Goal: Find specific page/section: Find specific page/section

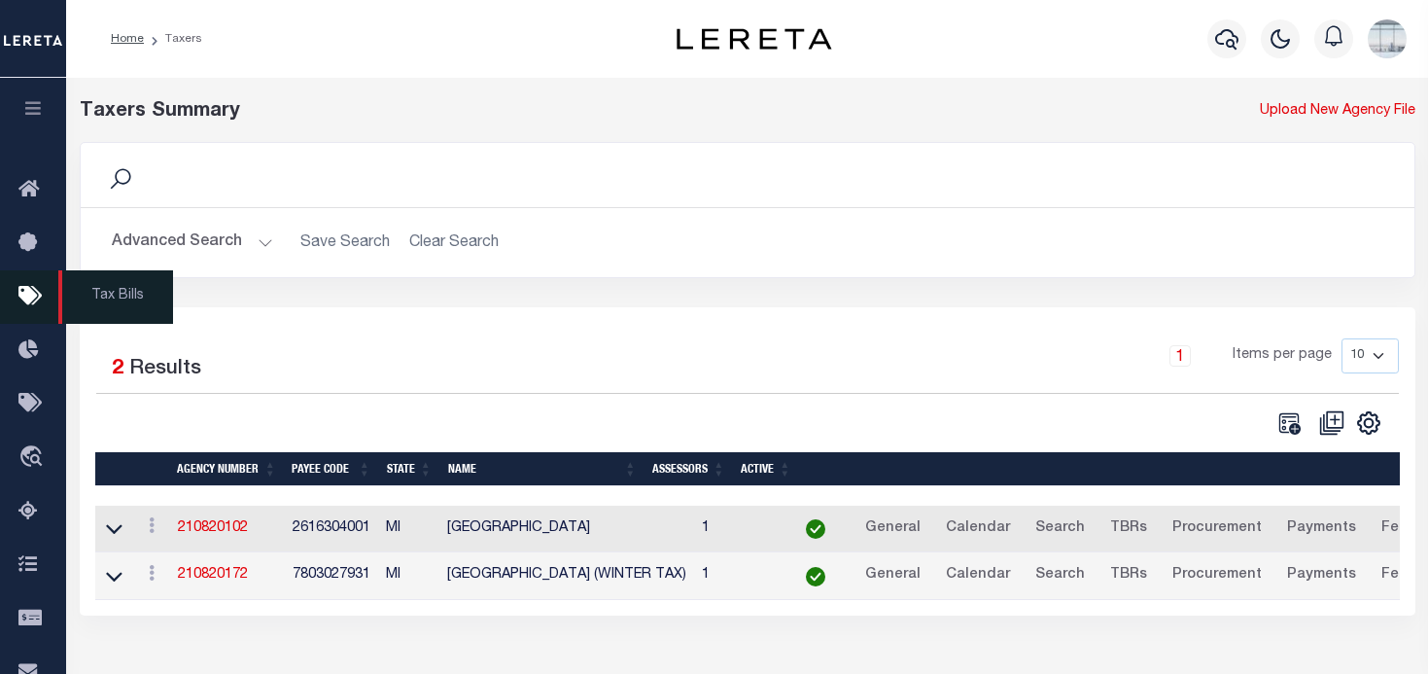
click at [26, 292] on icon at bounding box center [33, 297] width 31 height 24
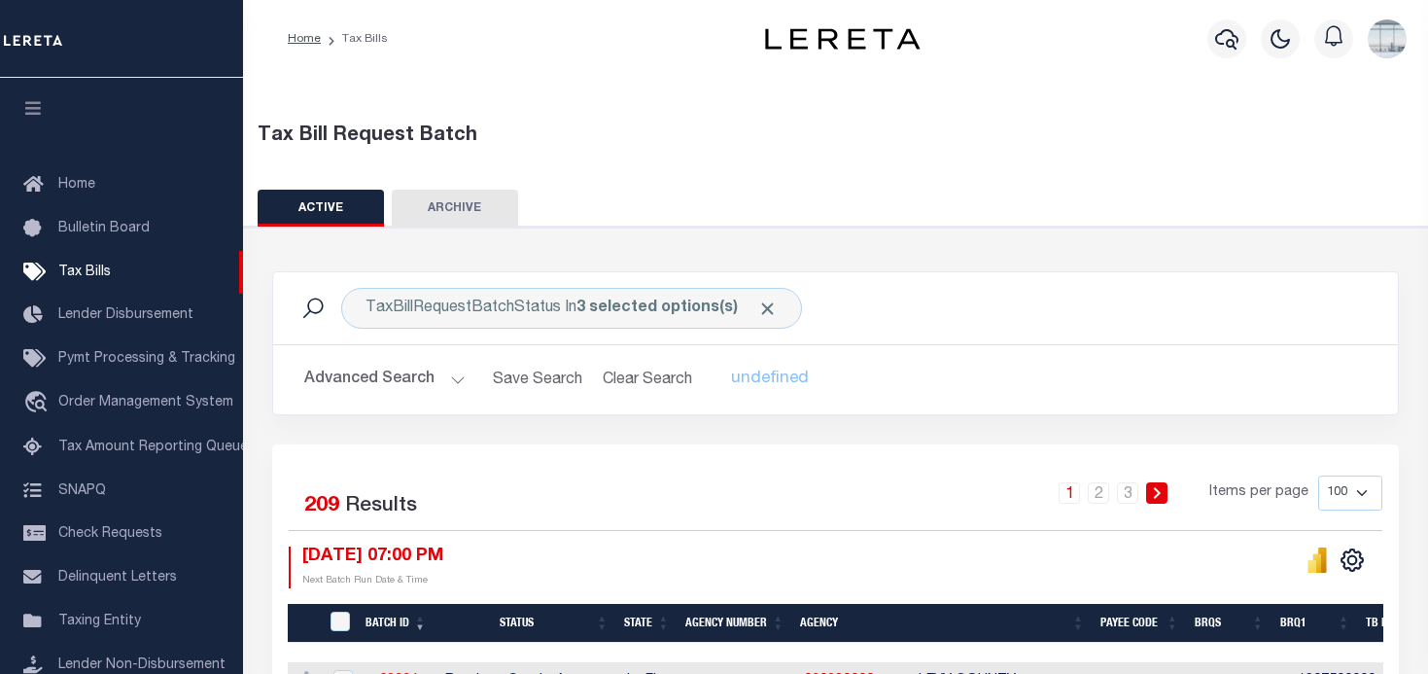
scroll to position [97, 0]
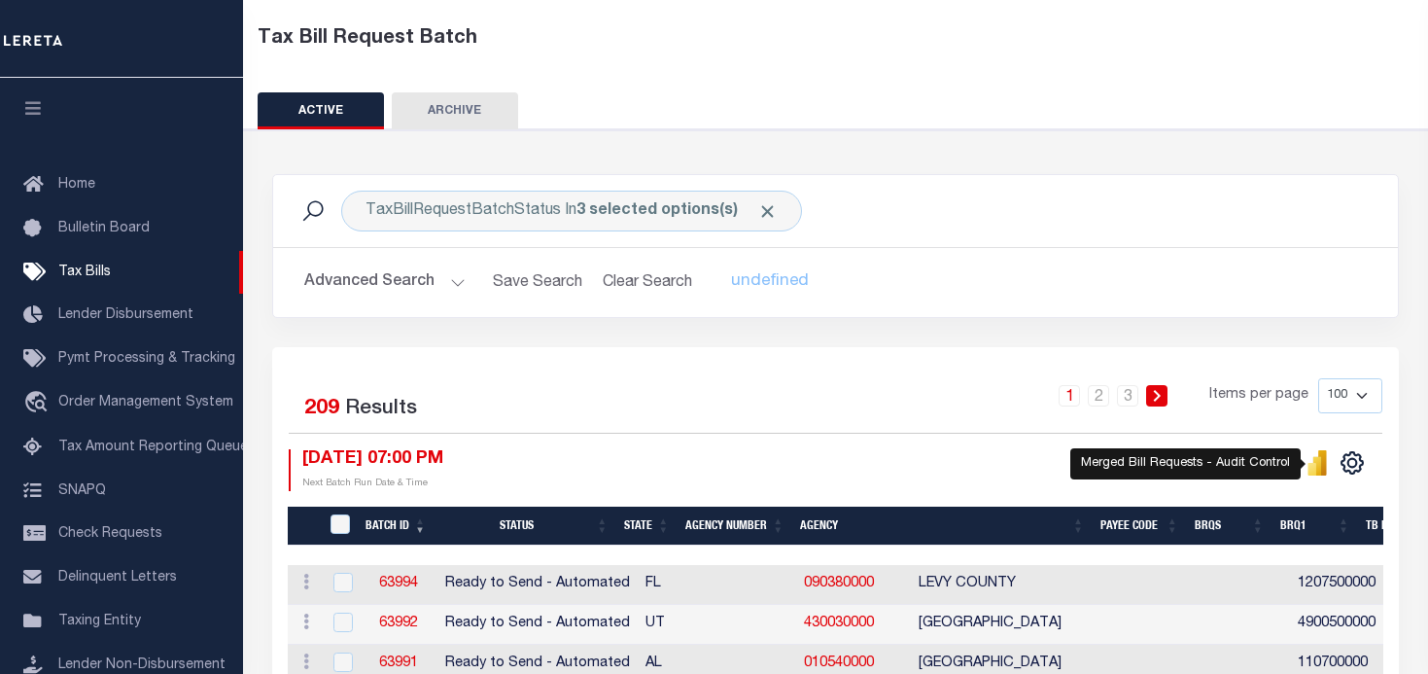
click at [1322, 466] on icon "" at bounding box center [1322, 462] width 9 height 25
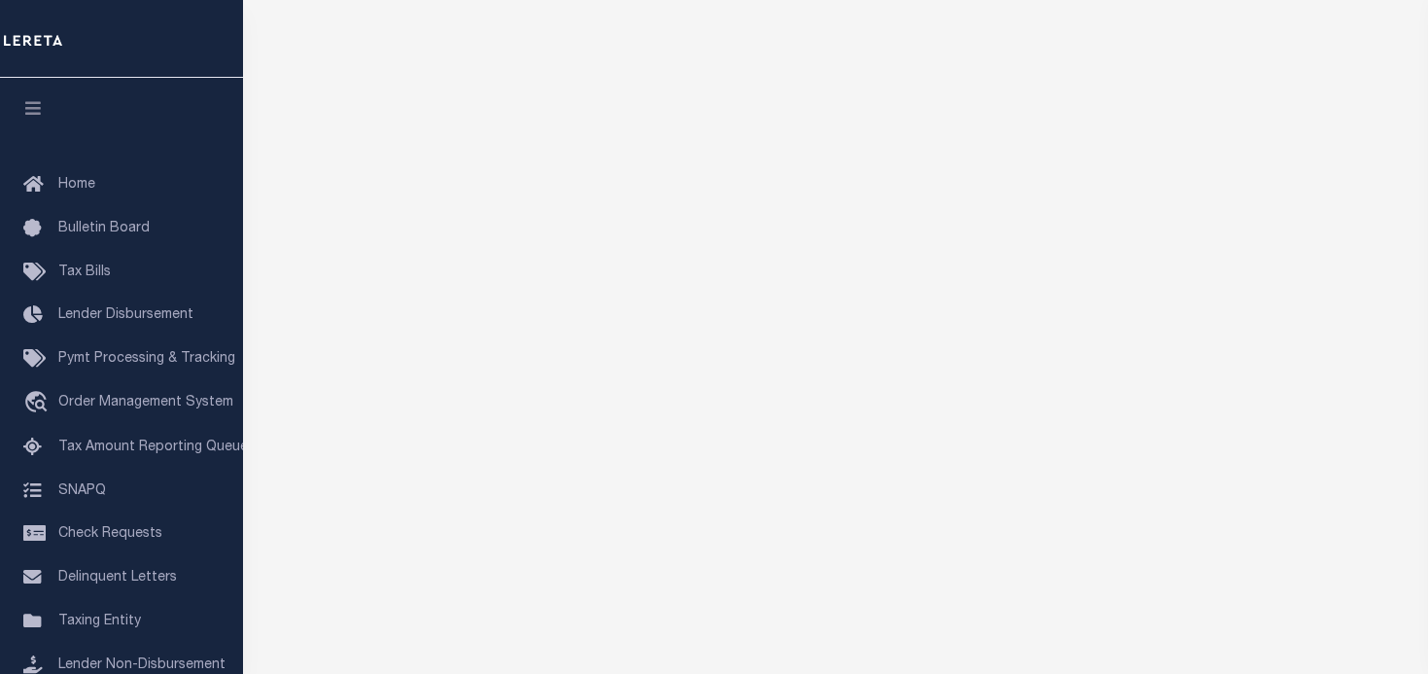
scroll to position [58, 0]
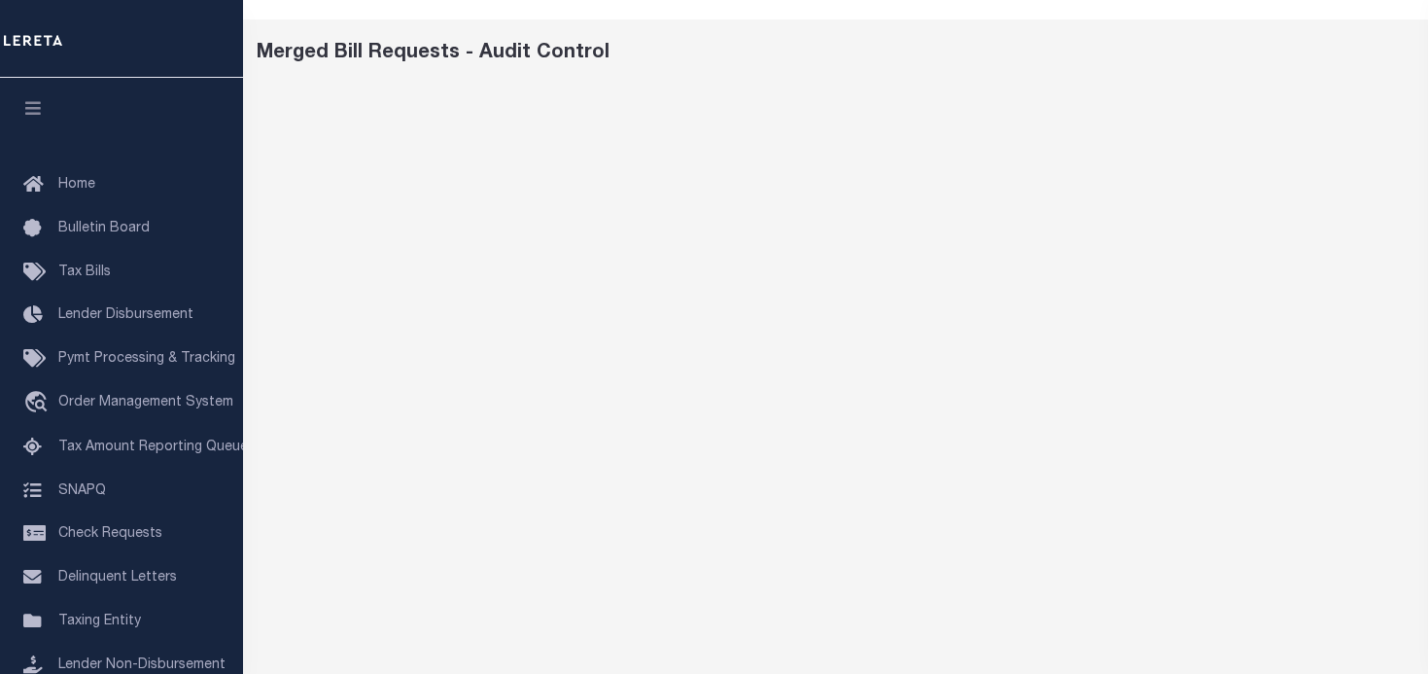
click at [736, 37] on div "Merged Bill Requests - Audit Control" at bounding box center [835, 590] width 1185 height 1143
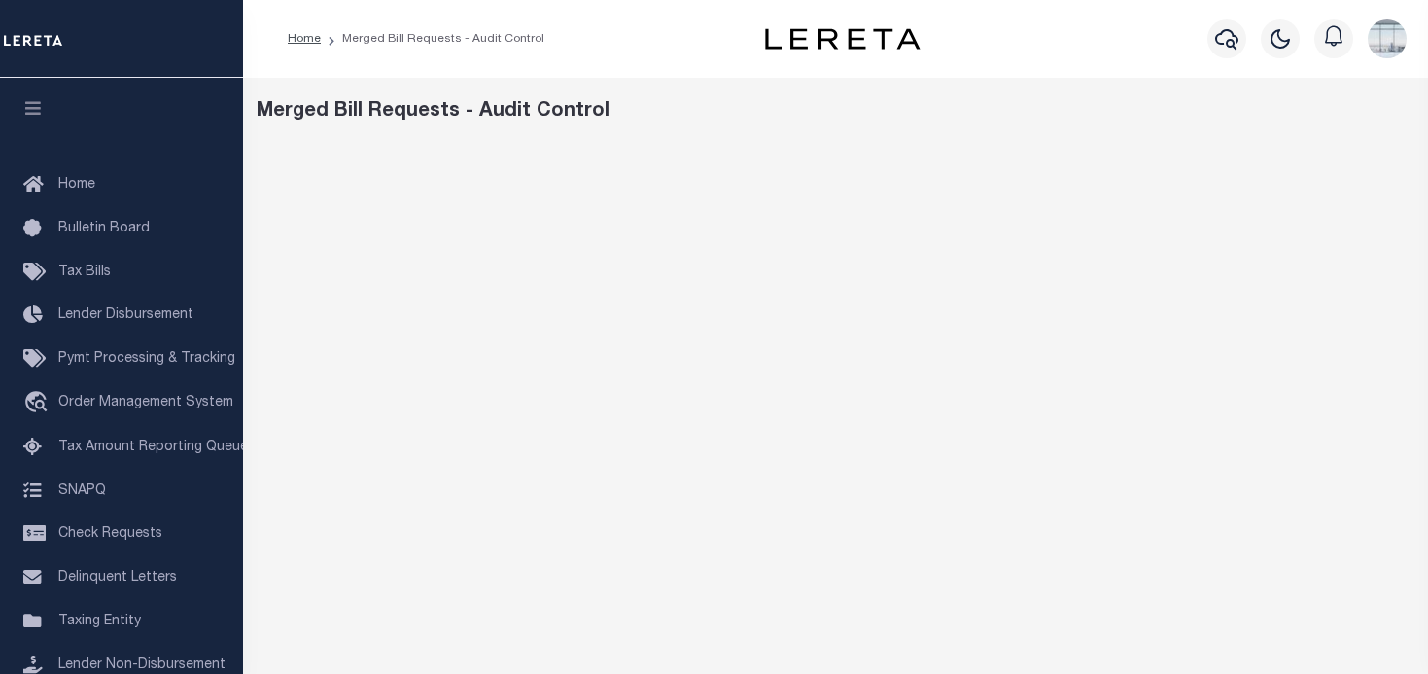
scroll to position [97, 0]
